Goal: Task Accomplishment & Management: Manage account settings

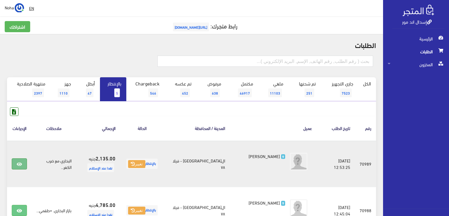
click at [17, 163] on icon at bounding box center [19, 164] width 5 height 5
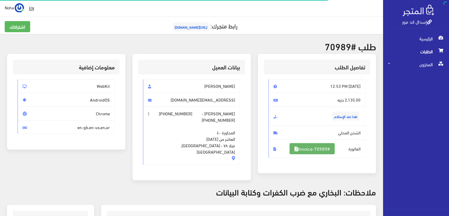
click at [301, 149] on link "#Invoice-70989" at bounding box center [311, 148] width 45 height 11
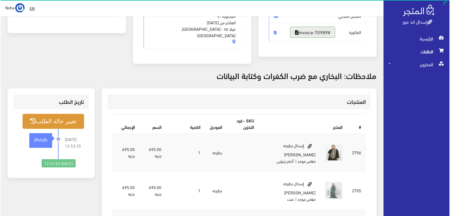
scroll to position [117, 0]
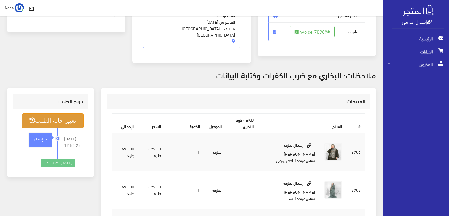
click at [57, 113] on button "تغيير حالة الطلب" at bounding box center [53, 120] width 62 height 15
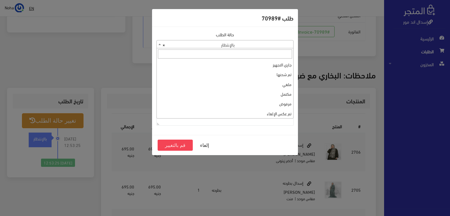
click at [183, 45] on span "× بالإنتظار" at bounding box center [225, 44] width 137 height 8
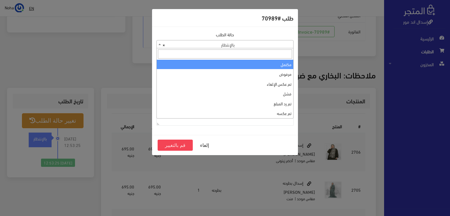
scroll to position [0, 0]
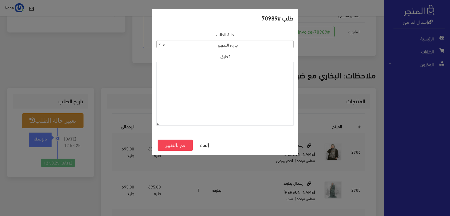
drag, startPoint x: 200, startPoint y: 82, endPoint x: 192, endPoint y: 44, distance: 38.9
click at [192, 43] on span "× جاري التجهيز" at bounding box center [225, 44] width 137 height 8
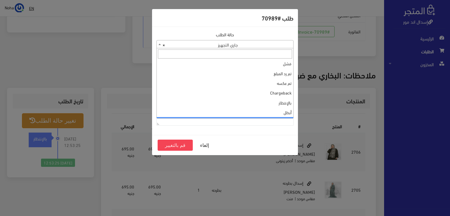
scroll to position [78, 0]
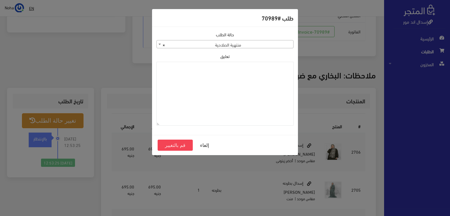
select select "14"
click at [175, 147] on button "قم بالتغيير" at bounding box center [175, 145] width 35 height 11
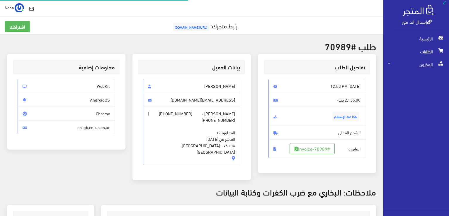
scroll to position [115, 0]
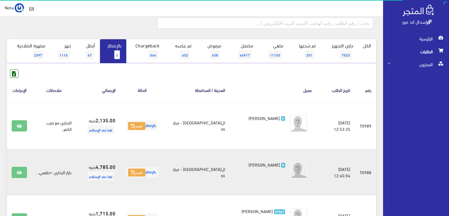
scroll to position [59, 0]
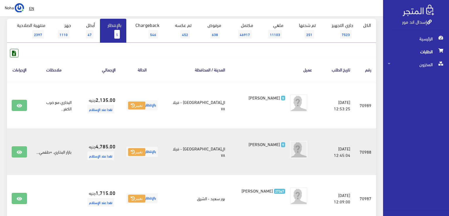
click at [8, 154] on td at bounding box center [19, 152] width 25 height 47
click at [19, 149] on link at bounding box center [19, 151] width 15 height 11
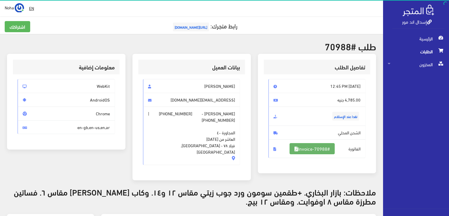
click at [304, 149] on link "#Invoice-70988" at bounding box center [311, 148] width 45 height 11
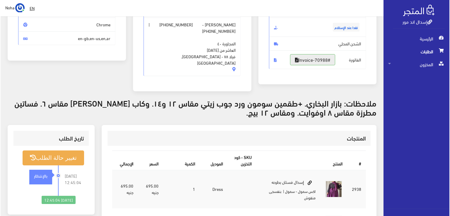
scroll to position [117, 0]
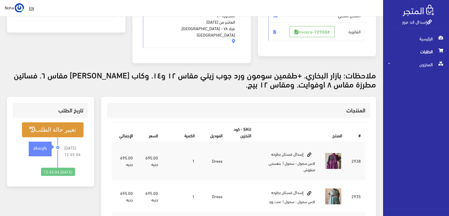
click at [65, 125] on button "تغيير حالة الطلب" at bounding box center [53, 129] width 62 height 15
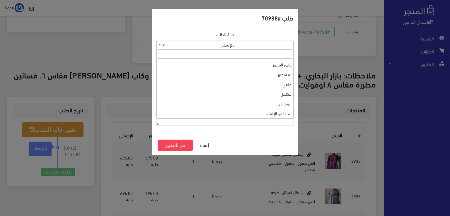
click at [212, 45] on span "× بالإنتظار" at bounding box center [225, 44] width 137 height 8
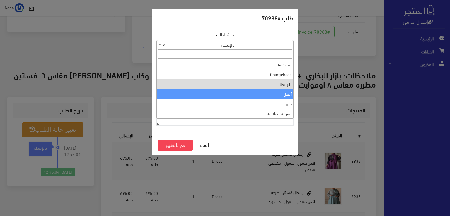
scroll to position [0, 0]
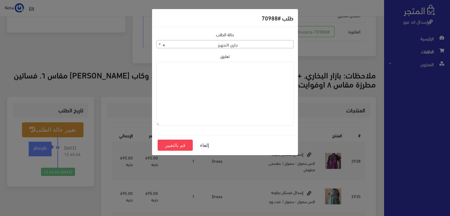
click at [246, 46] on span "× جاري التجهيز" at bounding box center [225, 44] width 137 height 8
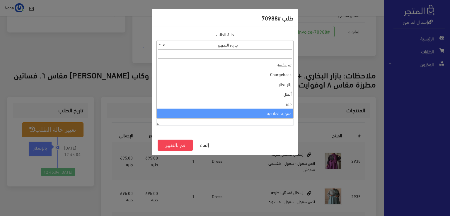
select select "14"
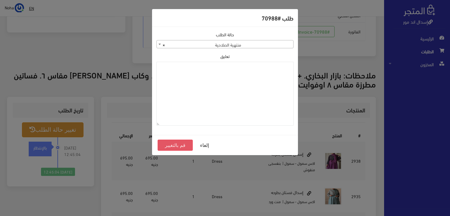
click at [176, 143] on button "قم بالتغيير" at bounding box center [175, 145] width 35 height 11
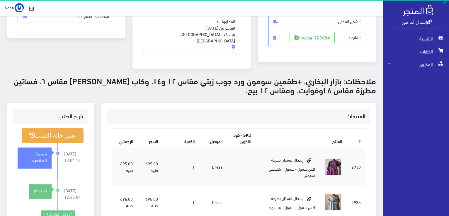
scroll to position [117, 0]
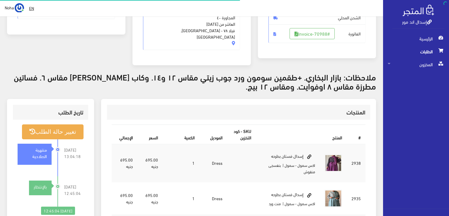
scroll to position [115, 0]
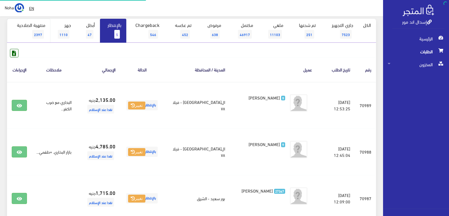
scroll to position [59, 0]
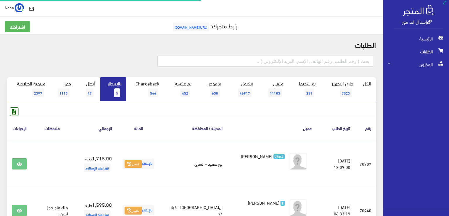
scroll to position [59, 0]
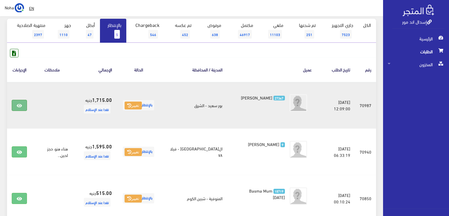
click at [21, 106] on icon at bounding box center [19, 105] width 5 height 5
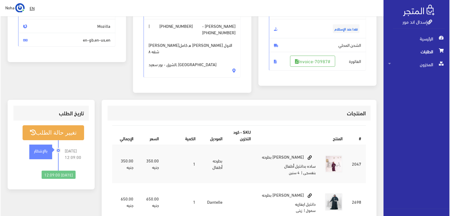
scroll to position [88, 0]
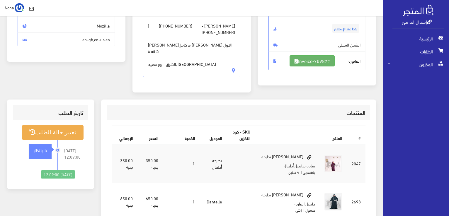
click at [309, 59] on link "#Invoice-70987" at bounding box center [311, 60] width 45 height 11
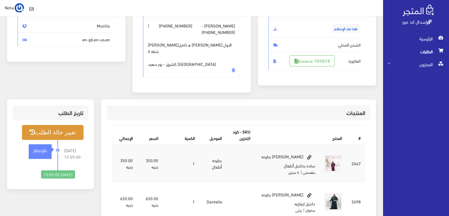
click at [68, 125] on button "تغيير حالة الطلب" at bounding box center [53, 132] width 62 height 15
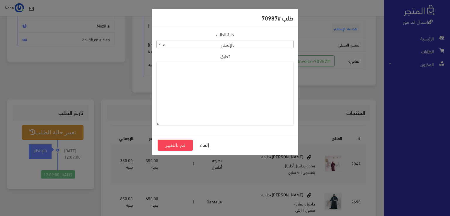
click at [217, 44] on span "× بالإنتظار" at bounding box center [225, 44] width 137 height 8
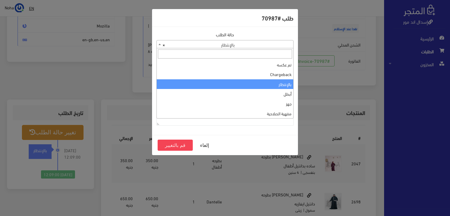
scroll to position [0, 0]
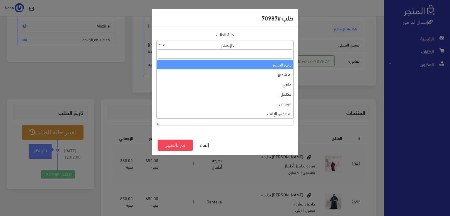
select select "1"
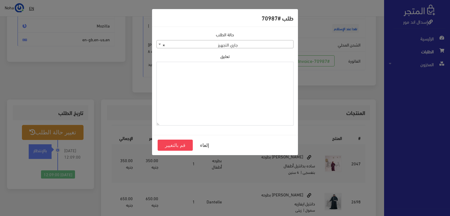
paste textarea "1129114"
type textarea "1129114"
click at [175, 144] on button "قم بالتغيير" at bounding box center [175, 145] width 35 height 11
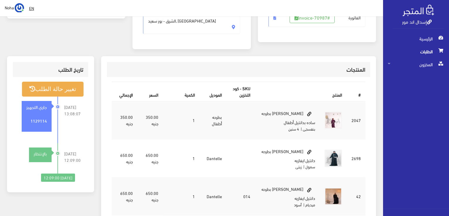
scroll to position [176, 0]
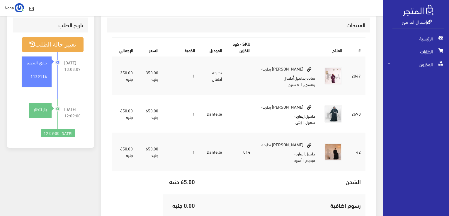
click at [425, 51] on span "الطلبات" at bounding box center [416, 51] width 57 height 13
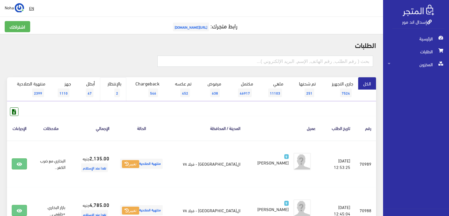
click at [113, 84] on link "بالإنتظار 2" at bounding box center [113, 89] width 26 height 24
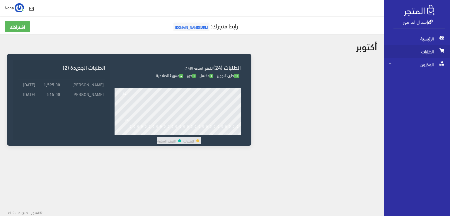
click at [430, 53] on span "الطلبات" at bounding box center [417, 51] width 57 height 13
click at [427, 68] on span "المخزون" at bounding box center [417, 64] width 57 height 13
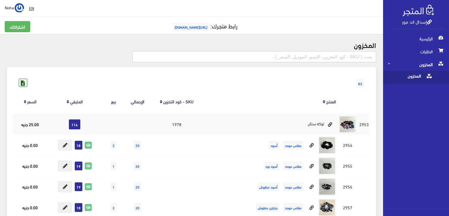
click at [313, 59] on input "text" at bounding box center [253, 56] width 243 height 11
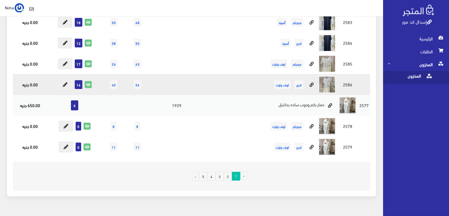
scroll to position [4160, 0]
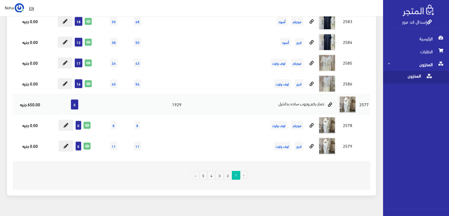
click at [230, 171] on link "2" at bounding box center [228, 175] width 8 height 9
click at [229, 171] on link "2" at bounding box center [228, 175] width 8 height 9
click at [227, 171] on link "2" at bounding box center [228, 175] width 8 height 9
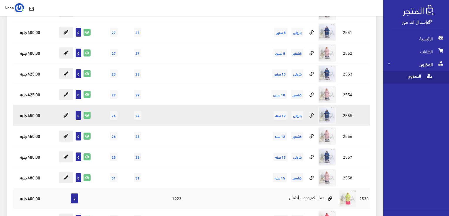
scroll to position [645, 0]
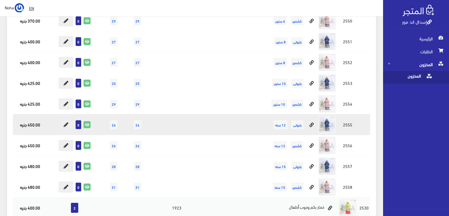
click at [368, 105] on td at bounding box center [364, 103] width 12 height 21
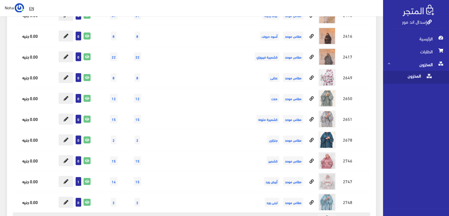
scroll to position [5215, 0]
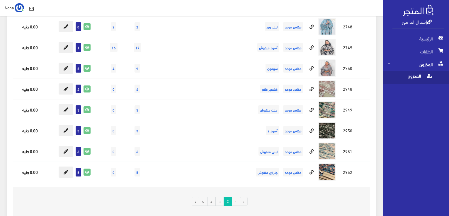
click at [220, 197] on link "3" at bounding box center [219, 201] width 8 height 9
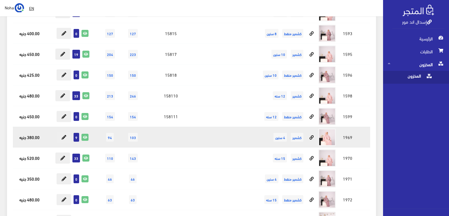
scroll to position [7735, 0]
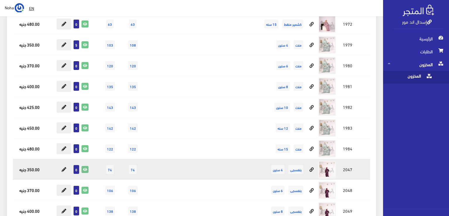
click at [86, 166] on icon at bounding box center [85, 169] width 6 height 6
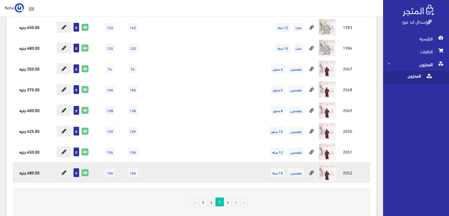
scroll to position [7852, 0]
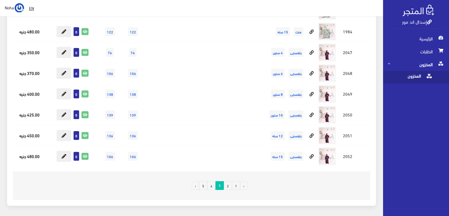
click at [213, 181] on link "4" at bounding box center [211, 185] width 8 height 9
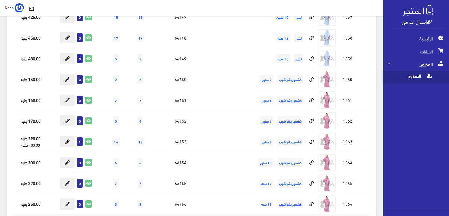
scroll to position [4834, 0]
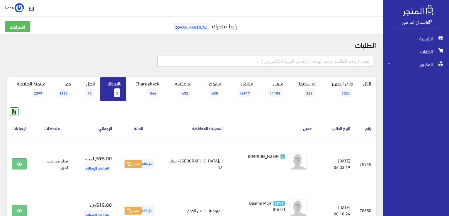
click at [242, 62] on input "text" at bounding box center [265, 61] width 216 height 11
type input "70976"
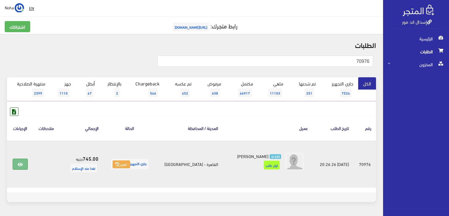
click at [24, 164] on link at bounding box center [20, 164] width 15 height 11
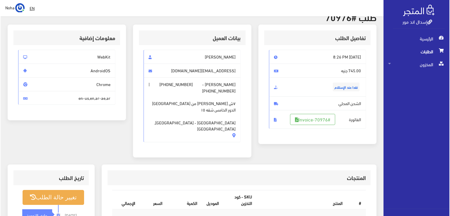
scroll to position [176, 0]
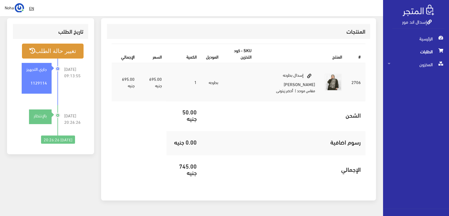
click at [76, 44] on button "تغيير حالة الطلب" at bounding box center [53, 51] width 62 height 15
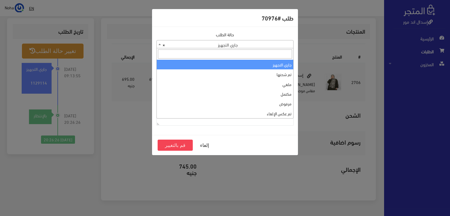
click at [204, 47] on span "× جاري التجهيز" at bounding box center [225, 44] width 137 height 8
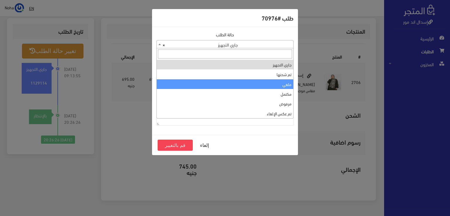
select select "3"
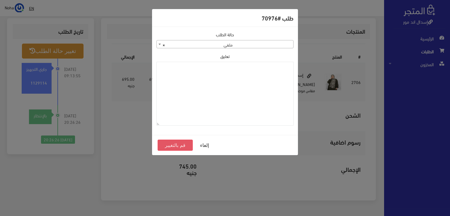
click at [178, 146] on button "قم بالتغيير" at bounding box center [175, 145] width 35 height 11
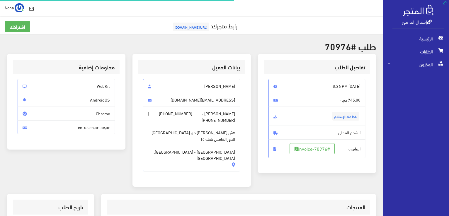
scroll to position [176, 0]
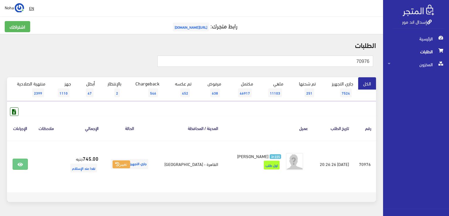
click at [421, 51] on span "الطلبات" at bounding box center [416, 51] width 57 height 13
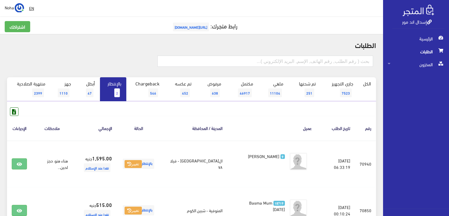
click at [406, 23] on link "إسدال اند مور" at bounding box center [417, 21] width 30 height 8
click at [424, 50] on span "الطلبات" at bounding box center [416, 51] width 57 height 13
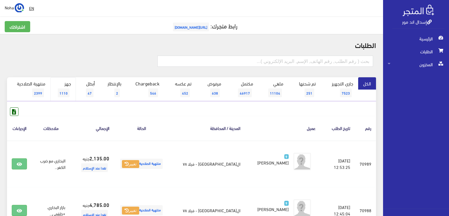
click at [65, 88] on link "جهز 1110" at bounding box center [62, 89] width 25 height 24
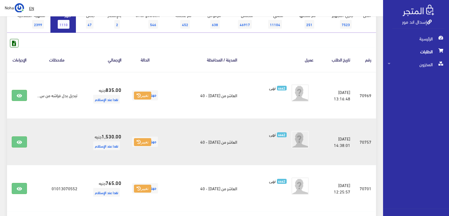
scroll to position [59, 0]
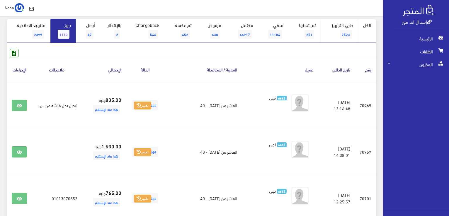
click at [345, 26] on link "جاري التجهيز 7523" at bounding box center [340, 31] width 38 height 24
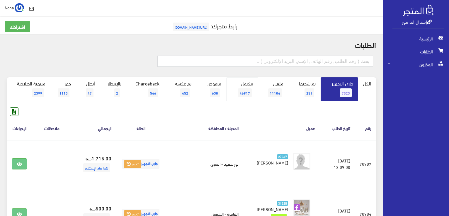
click at [243, 84] on link "مكتمل 46917" at bounding box center [242, 89] width 32 height 24
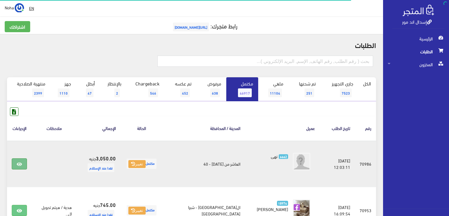
click at [23, 163] on link at bounding box center [19, 164] width 15 height 11
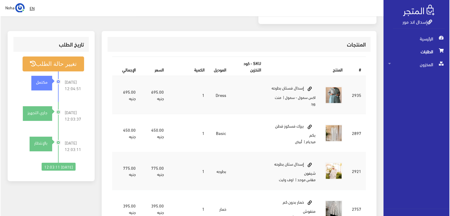
scroll to position [146, 0]
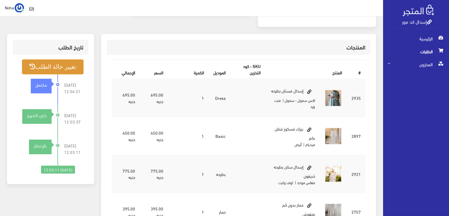
click at [52, 67] on button "تغيير حالة الطلب" at bounding box center [53, 66] width 62 height 15
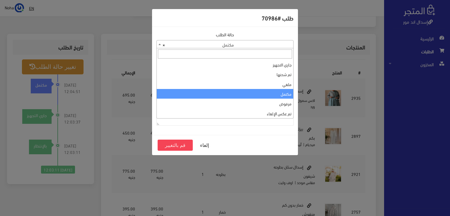
click at [208, 43] on span "× مكتمل" at bounding box center [225, 44] width 137 height 8
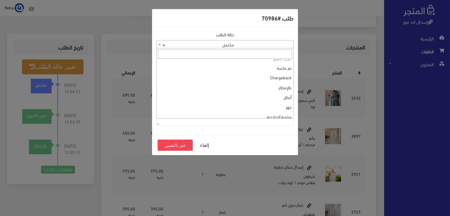
scroll to position [78, 0]
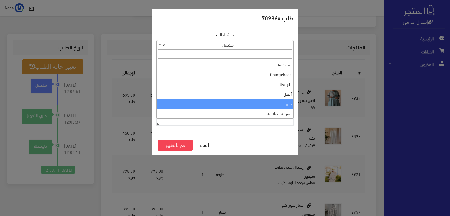
select select "13"
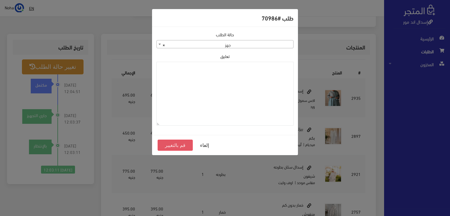
click at [184, 146] on button "قم بالتغيير" at bounding box center [175, 145] width 35 height 11
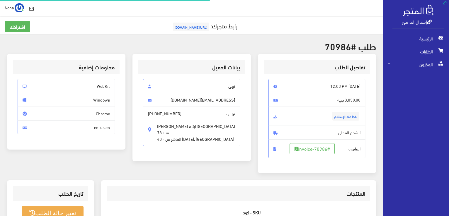
scroll to position [140, 0]
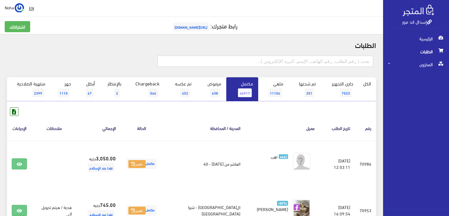
click at [352, 61] on input "text" at bounding box center [265, 61] width 216 height 11
click at [65, 85] on link "جهز 1110" at bounding box center [62, 89] width 25 height 24
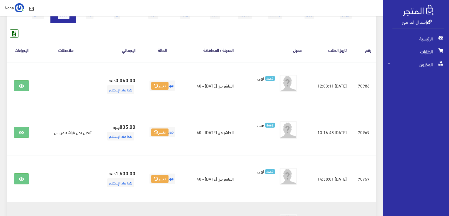
scroll to position [88, 0]
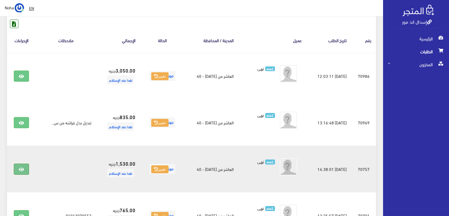
click at [20, 170] on icon at bounding box center [21, 169] width 5 height 5
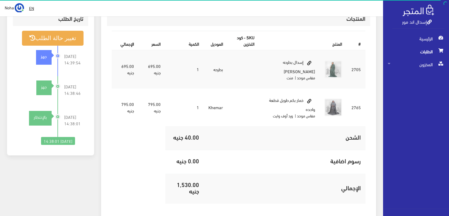
scroll to position [176, 0]
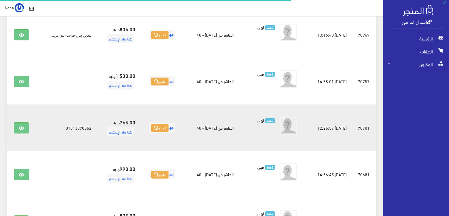
scroll to position [176, 0]
click at [15, 127] on link at bounding box center [21, 127] width 15 height 11
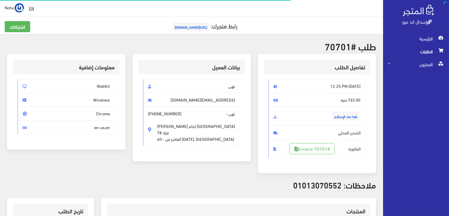
scroll to position [146, 0]
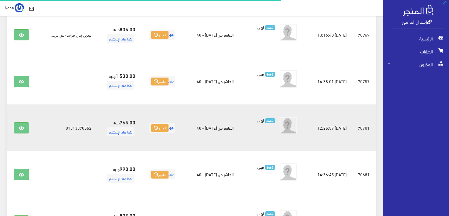
scroll to position [234, 0]
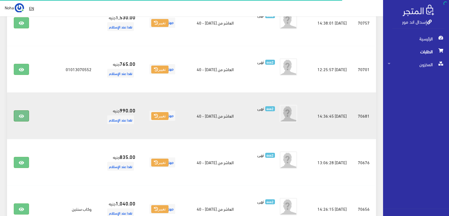
click at [23, 116] on icon at bounding box center [21, 116] width 5 height 5
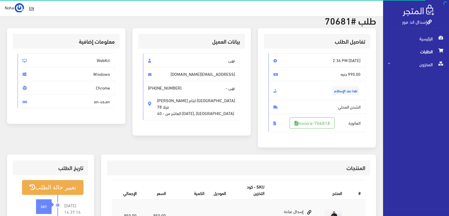
scroll to position [88, 0]
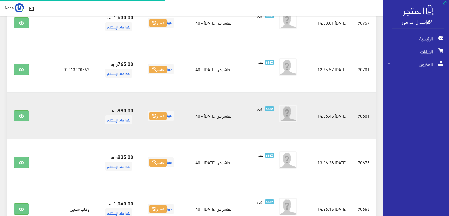
scroll to position [234, 0]
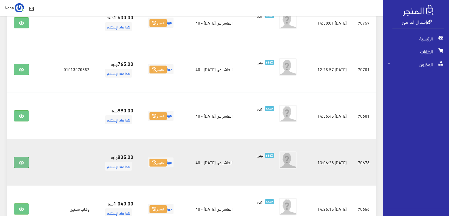
click at [20, 161] on icon at bounding box center [21, 163] width 5 height 5
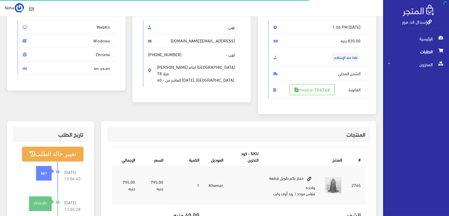
scroll to position [172, 0]
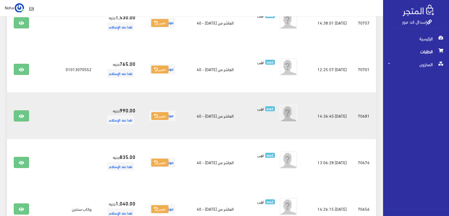
scroll to position [293, 0]
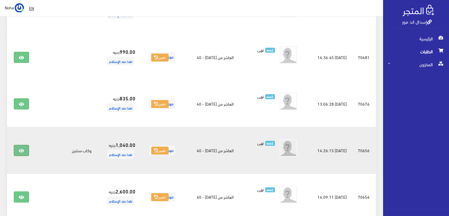
click at [21, 151] on icon at bounding box center [21, 151] width 5 height 5
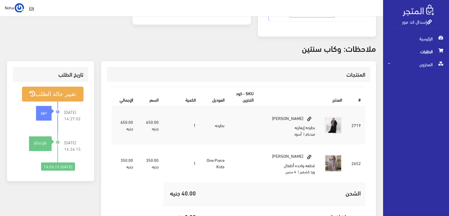
scroll to position [117, 0]
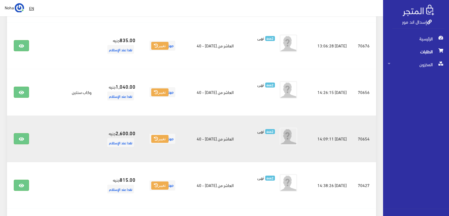
scroll to position [352, 0]
click at [22, 137] on icon at bounding box center [21, 139] width 5 height 5
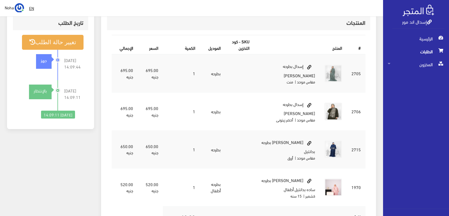
scroll to position [205, 0]
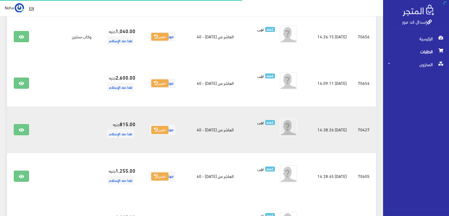
scroll to position [410, 0]
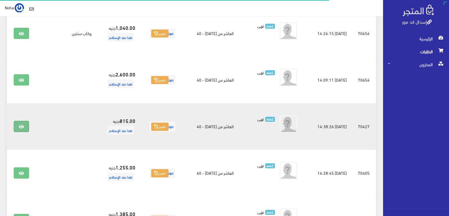
click at [22, 125] on icon at bounding box center [21, 127] width 5 height 5
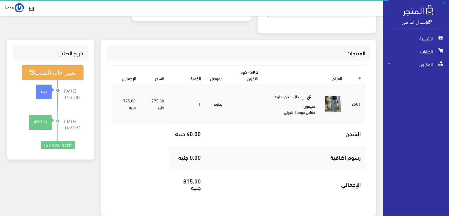
scroll to position [146, 0]
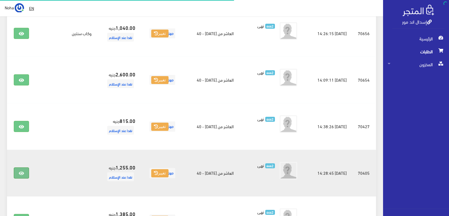
scroll to position [410, 0]
click at [17, 172] on link at bounding box center [21, 173] width 15 height 11
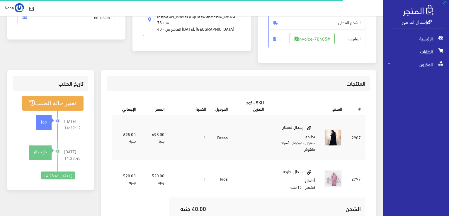
scroll to position [117, 0]
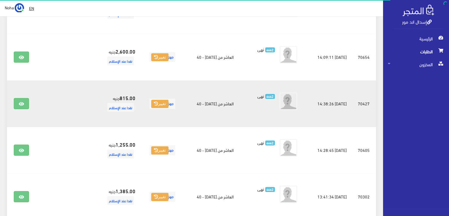
scroll to position [439, 0]
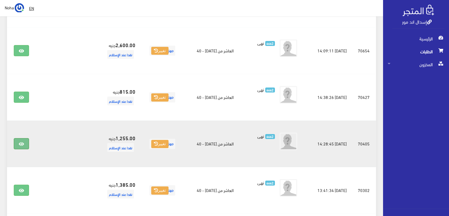
click at [28, 145] on link at bounding box center [21, 143] width 15 height 11
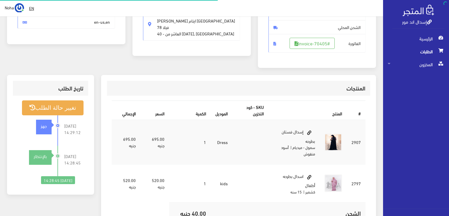
scroll to position [176, 0]
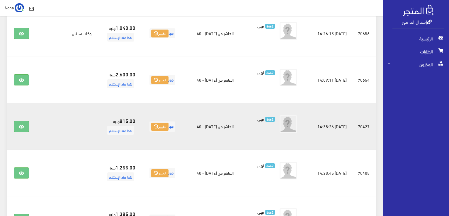
scroll to position [381, 0]
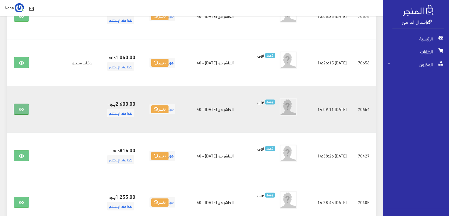
click at [18, 111] on link at bounding box center [21, 109] width 15 height 11
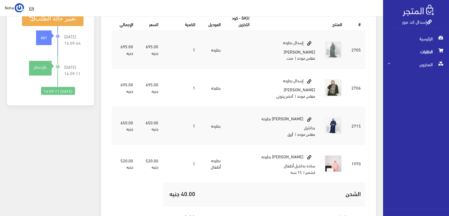
scroll to position [205, 0]
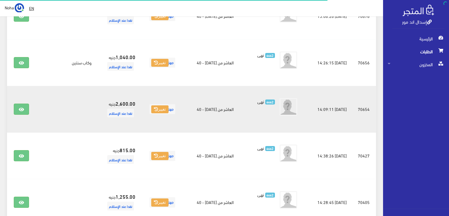
scroll to position [322, 0]
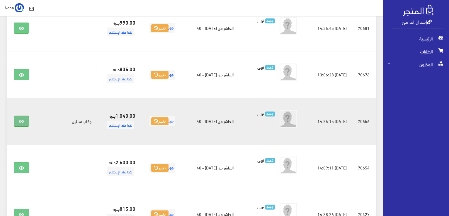
click at [21, 123] on link at bounding box center [21, 121] width 15 height 11
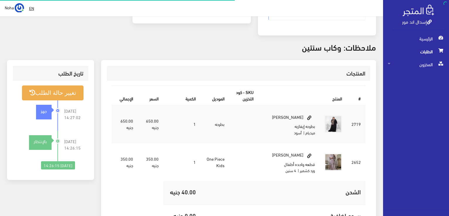
scroll to position [146, 0]
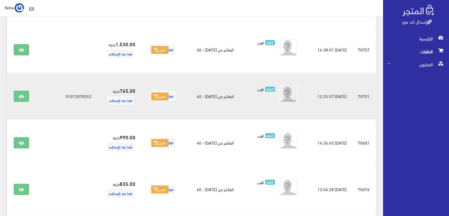
scroll to position [205, 0]
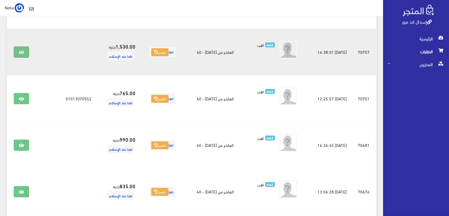
click at [24, 51] on link at bounding box center [21, 52] width 15 height 11
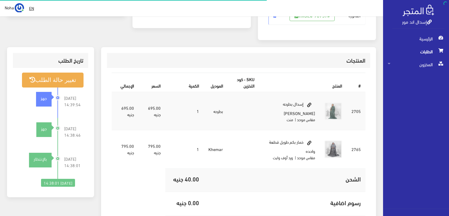
scroll to position [146, 0]
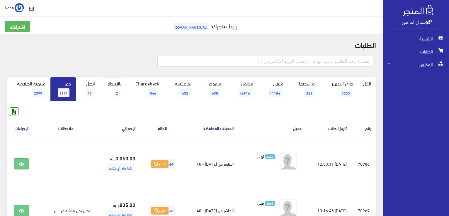
click at [118, 87] on link "بالإنتظار 2" at bounding box center [113, 89] width 26 height 24
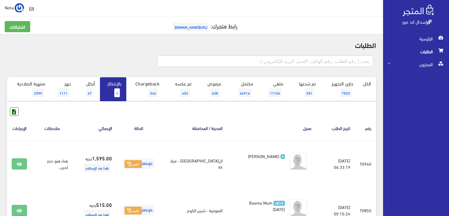
click at [318, 62] on input "text" at bounding box center [265, 61] width 216 height 11
type input "01115948063"
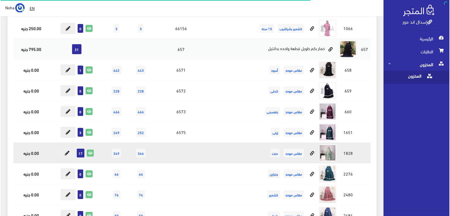
scroll to position [4834, 0]
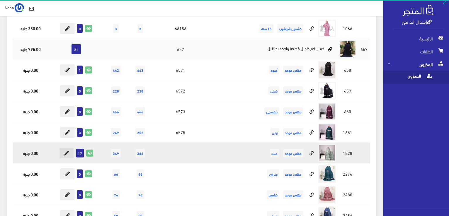
click at [71, 148] on button at bounding box center [66, 153] width 15 height 11
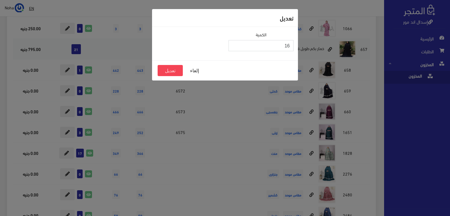
click at [235, 46] on input "16" at bounding box center [261, 45] width 65 height 11
click at [235, 46] on input "15" at bounding box center [261, 45] width 65 height 11
click at [172, 70] on button "تعديل" at bounding box center [170, 70] width 25 height 11
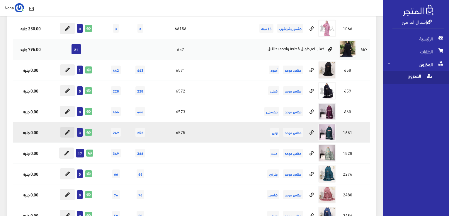
click at [67, 130] on icon at bounding box center [67, 132] width 5 height 5
type input "3"
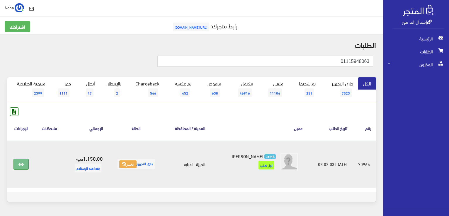
click at [18, 161] on link at bounding box center [20, 164] width 15 height 11
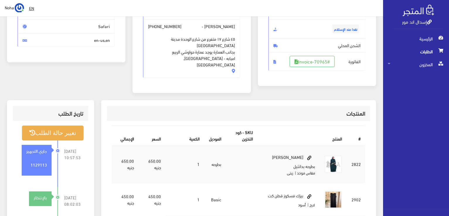
scroll to position [88, 0]
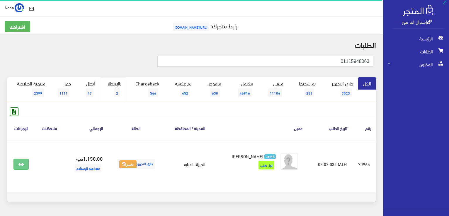
click at [117, 84] on link "بالإنتظار 2" at bounding box center [113, 89] width 26 height 24
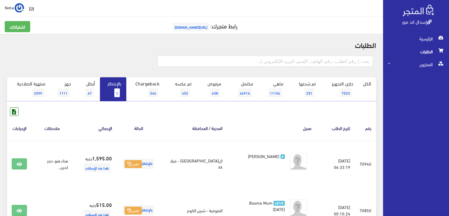
click at [409, 25] on link "إسدال اند مور" at bounding box center [417, 21] width 30 height 8
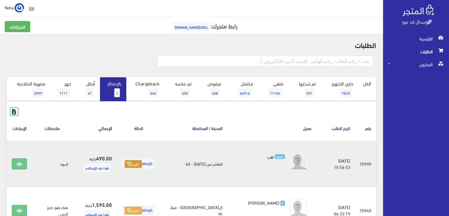
click at [136, 164] on button "تغيير" at bounding box center [133, 164] width 17 height 8
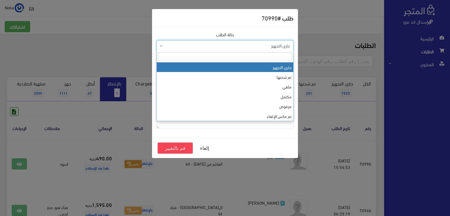
click at [189, 45] on span "جاري التجهيز" at bounding box center [227, 46] width 126 height 6
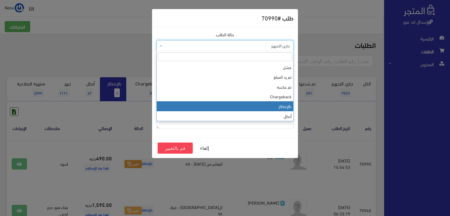
scroll to position [78, 0]
select select "13"
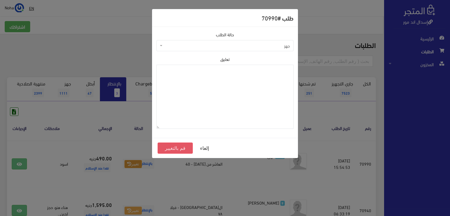
click at [174, 150] on button "قم بالتغيير" at bounding box center [175, 148] width 35 height 11
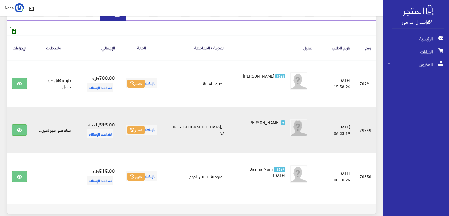
scroll to position [88, 0]
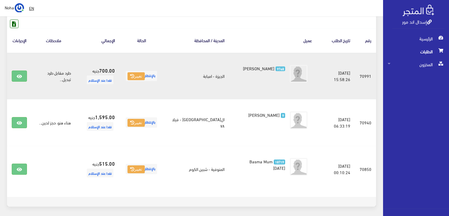
click at [16, 82] on td at bounding box center [19, 76] width 25 height 47
click at [19, 74] on icon at bounding box center [19, 76] width 5 height 5
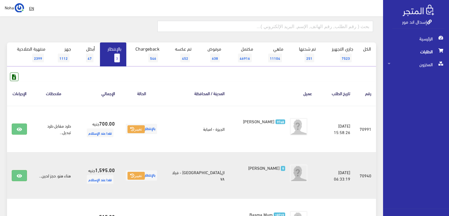
scroll to position [0, 0]
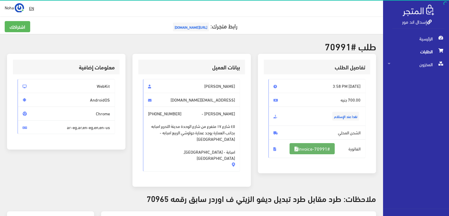
click at [291, 151] on link "#Invoice-70991" at bounding box center [311, 148] width 45 height 11
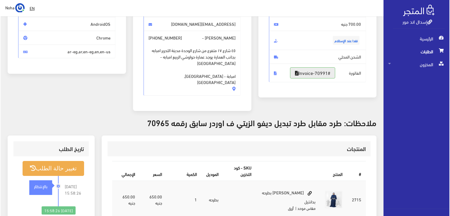
scroll to position [88, 0]
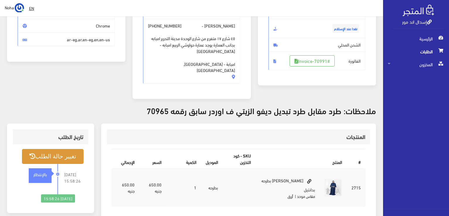
click at [49, 149] on button "تغيير حالة الطلب" at bounding box center [53, 156] width 62 height 15
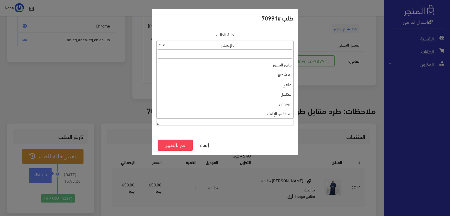
click at [254, 42] on span "× بالإنتظار" at bounding box center [225, 44] width 137 height 8
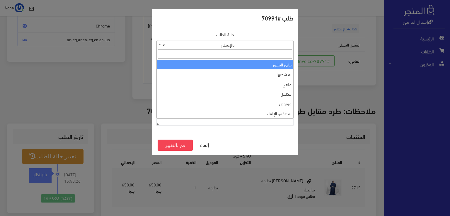
select select "1"
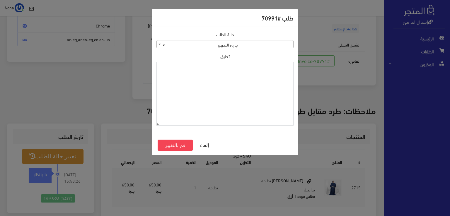
paste textarea "1129114"
type textarea "1129114"
click at [183, 146] on button "قم بالتغيير" at bounding box center [175, 145] width 35 height 11
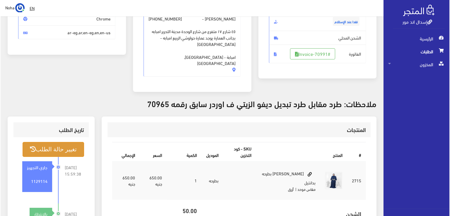
scroll to position [146, 0]
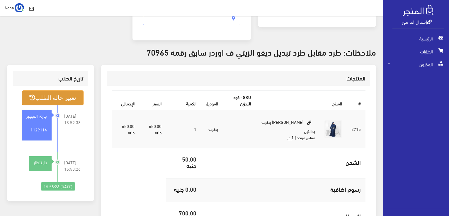
click at [48, 91] on button "تغيير حالة الطلب" at bounding box center [53, 98] width 62 height 15
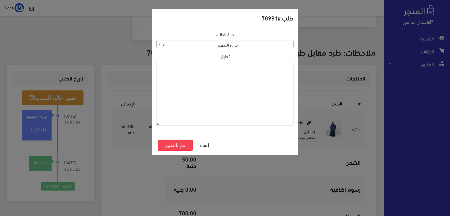
click at [189, 45] on span "× جاري التجهيز" at bounding box center [225, 44] width 137 height 8
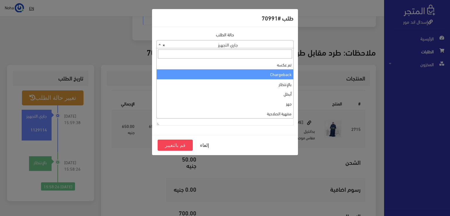
select select "10"
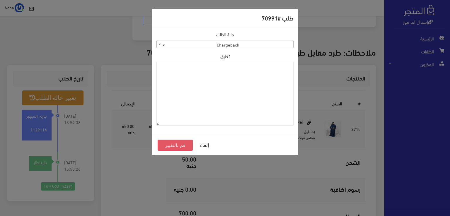
drag, startPoint x: 195, startPoint y: 93, endPoint x: 171, endPoint y: 145, distance: 58.1
click at [171, 145] on button "قم بالتغيير" at bounding box center [175, 145] width 35 height 11
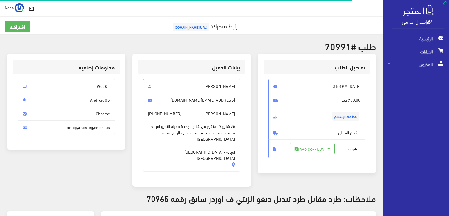
scroll to position [140, 0]
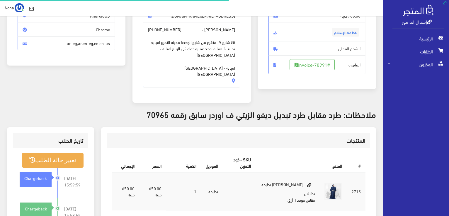
scroll to position [84, 0]
